Goal: Task Accomplishment & Management: Complete application form

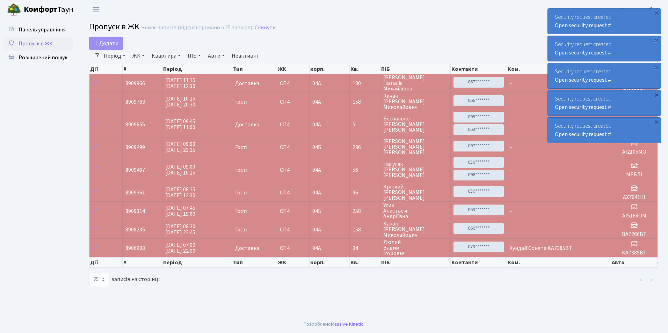
select select "25"
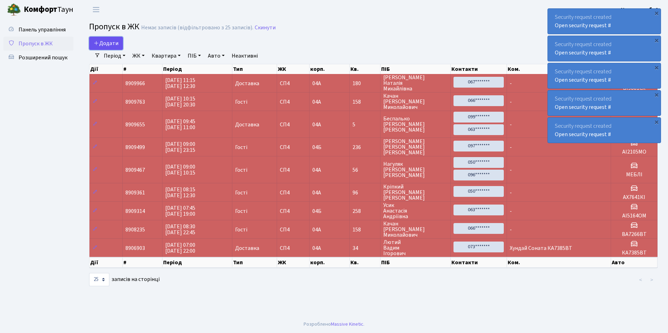
click at [113, 42] on span "Додати" at bounding box center [106, 43] width 25 height 8
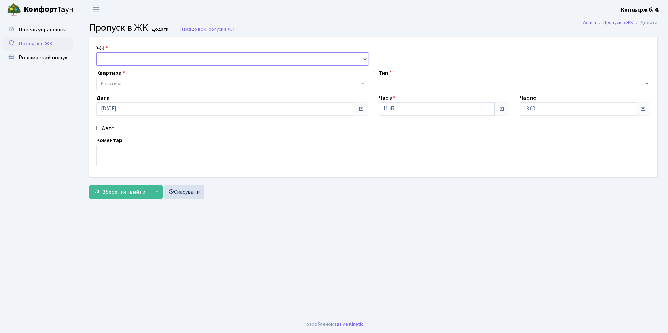
click at [119, 58] on select "- СП4, Столичне шосе, 5" at bounding box center [232, 58] width 272 height 13
select select "325"
click at [96, 52] on select "- СП4, Столичне шосе, 5" at bounding box center [232, 58] width 272 height 13
select select
click at [129, 84] on span "Квартира" at bounding box center [230, 83] width 259 height 7
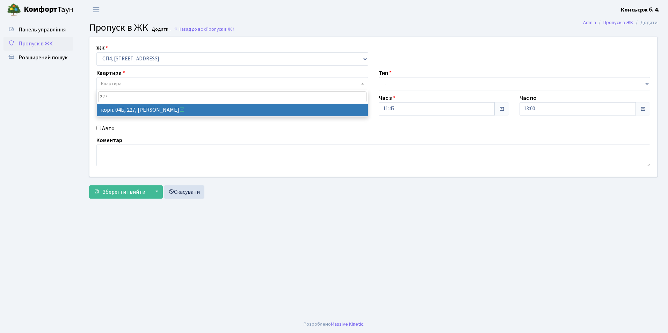
type input "227"
drag, startPoint x: 205, startPoint y: 108, endPoint x: 252, endPoint y: 101, distance: 47.0
select select "21255"
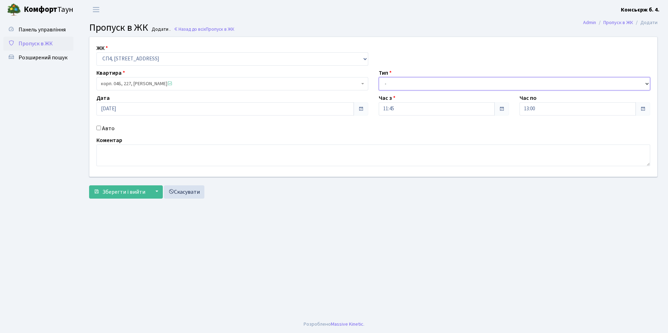
click at [387, 82] on select "- Доставка Таксі Гості Сервіс" at bounding box center [515, 83] width 272 height 13
select select "2"
click at [379, 77] on select "- Доставка Таксі Гості Сервіс" at bounding box center [515, 83] width 272 height 13
click at [98, 129] on input "Авто" at bounding box center [98, 128] width 5 height 5
checkbox input "true"
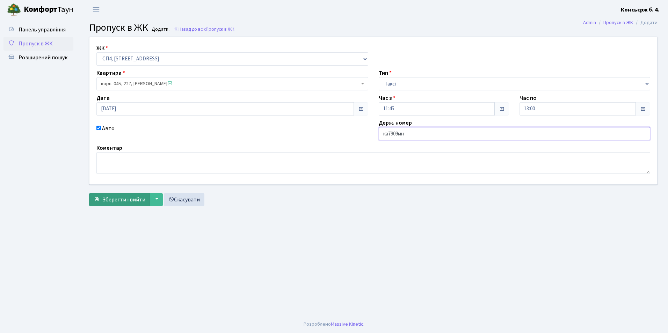
type input "ка7909мн"
drag, startPoint x: 119, startPoint y: 198, endPoint x: 121, endPoint y: 201, distance: 3.6
click at [121, 201] on span "Зберегти і вийти" at bounding box center [123, 200] width 43 height 8
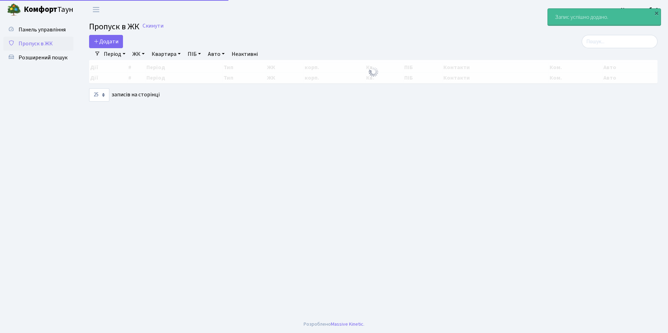
select select "25"
